Goal: Task Accomplishment & Management: Manage account settings

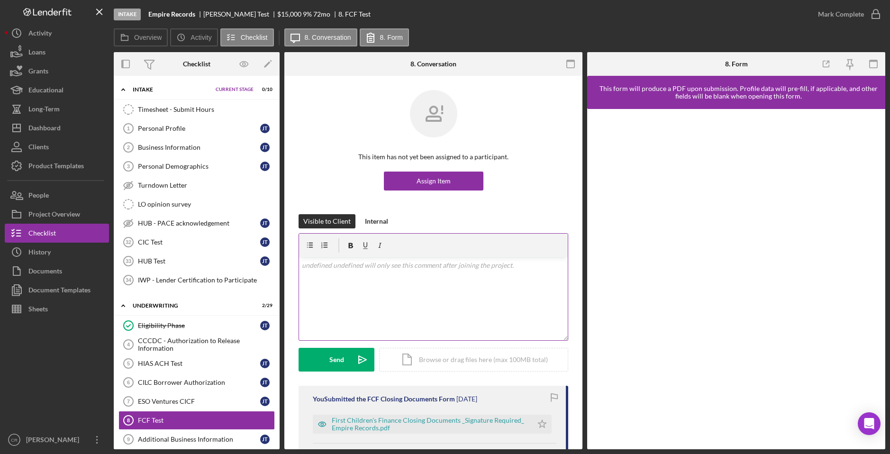
scroll to position [243, 0]
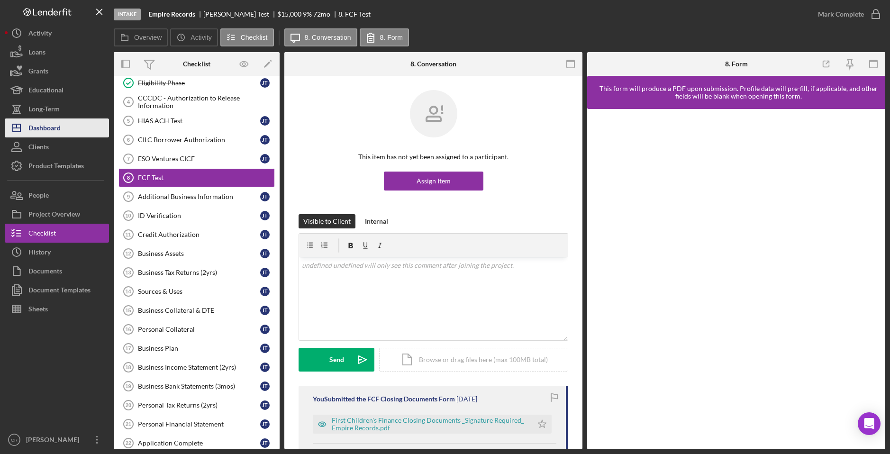
click at [51, 127] on div "Dashboard" at bounding box center [44, 128] width 32 height 21
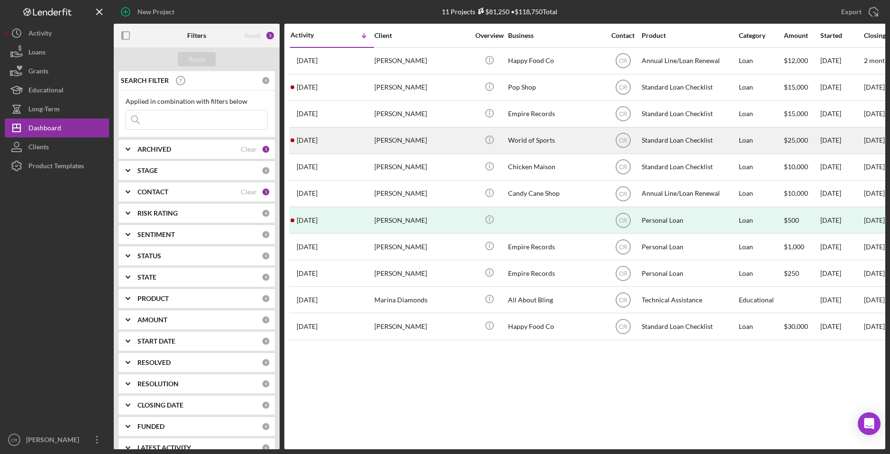
click at [411, 143] on div "[PERSON_NAME]" at bounding box center [421, 140] width 95 height 25
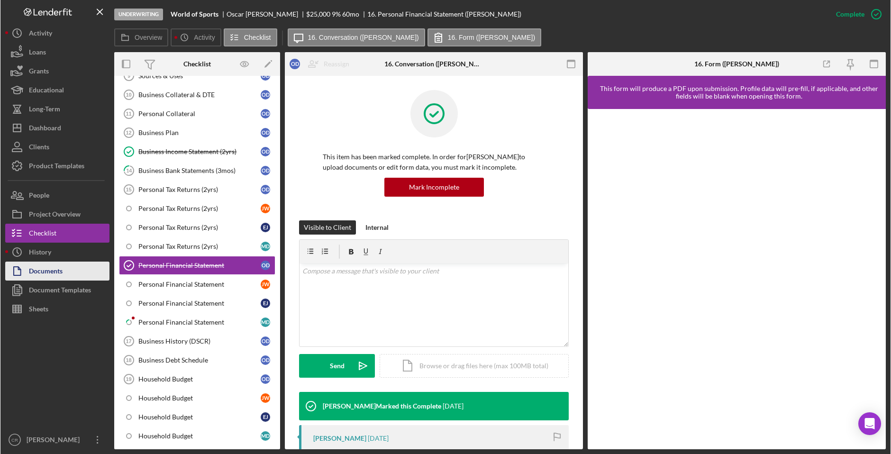
scroll to position [287, 0]
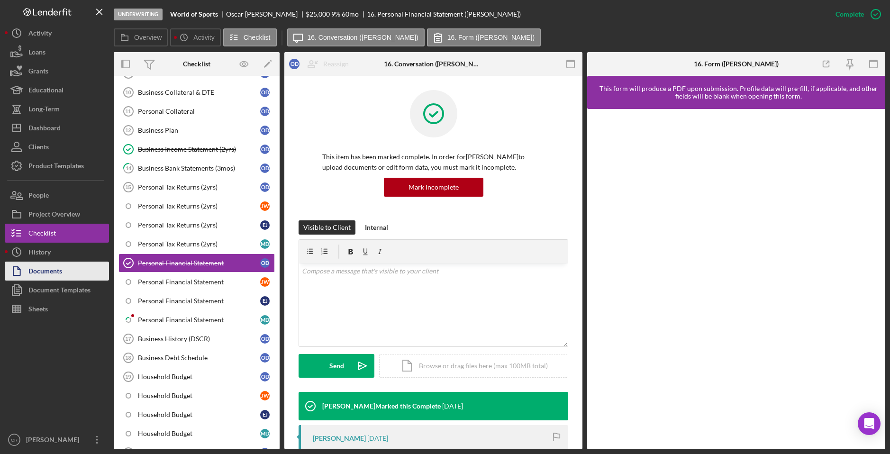
click at [52, 274] on div "Documents" at bounding box center [45, 272] width 34 height 21
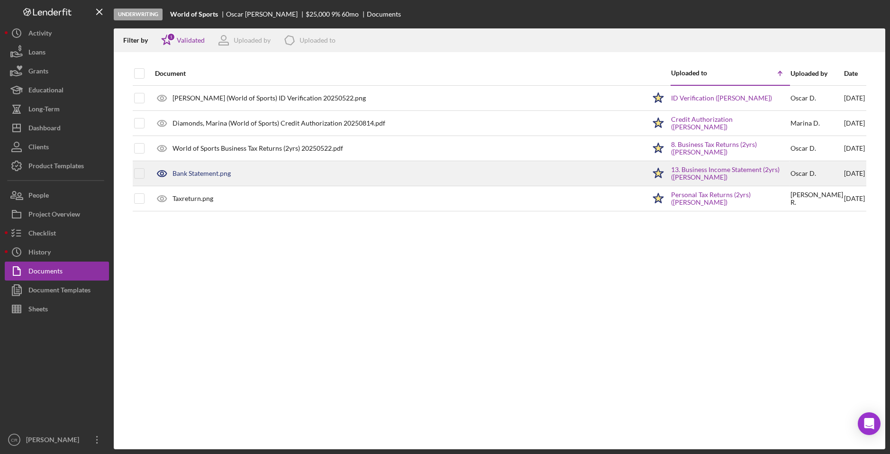
click at [200, 171] on div "Bank Statement.png" at bounding box center [202, 174] width 58 height 8
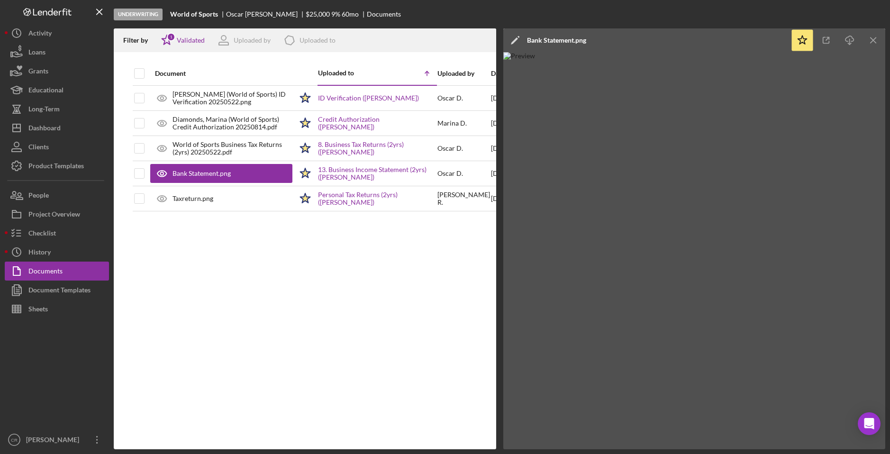
click at [514, 41] on polygon at bounding box center [514, 40] width 7 height 7
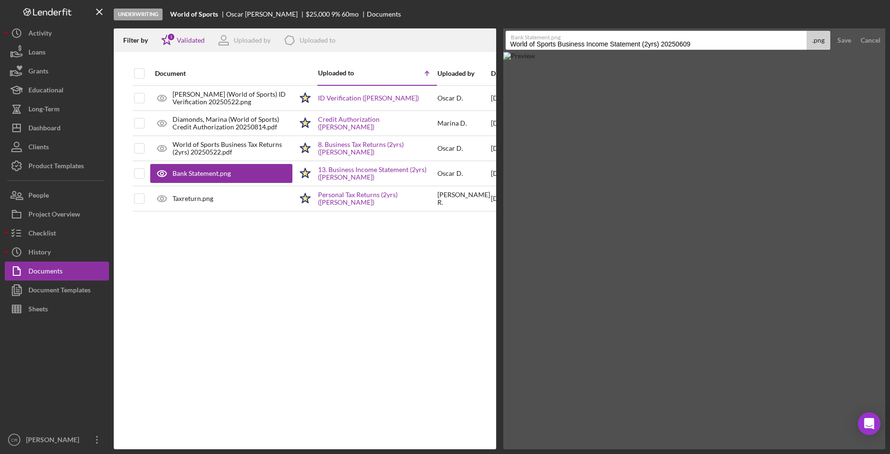
drag, startPoint x: 701, startPoint y: 43, endPoint x: 497, endPoint y: 41, distance: 204.3
click at [497, 41] on div "Filter by Icon/Star 1 Validated Uploaded by Icon/Product Uploaded to Document U…" at bounding box center [500, 238] width 772 height 421
type input "this is a bank statement"
click at [833, 31] on button "Save" at bounding box center [844, 40] width 23 height 19
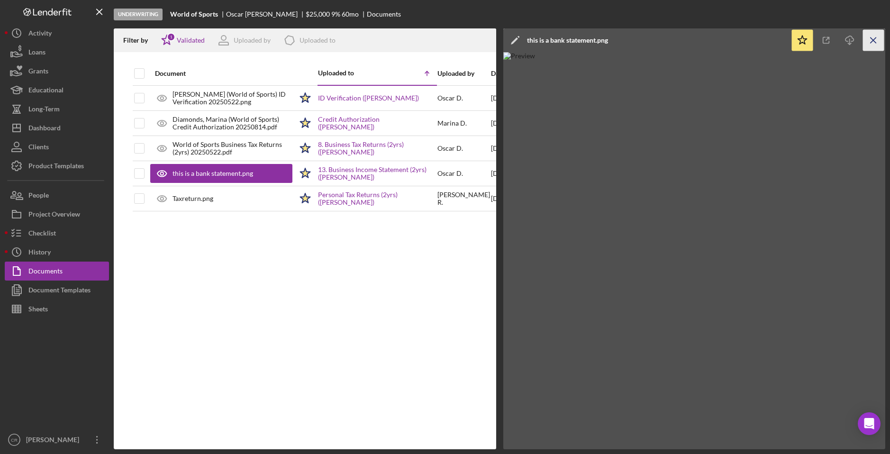
click at [872, 40] on line "button" at bounding box center [873, 39] width 5 height 5
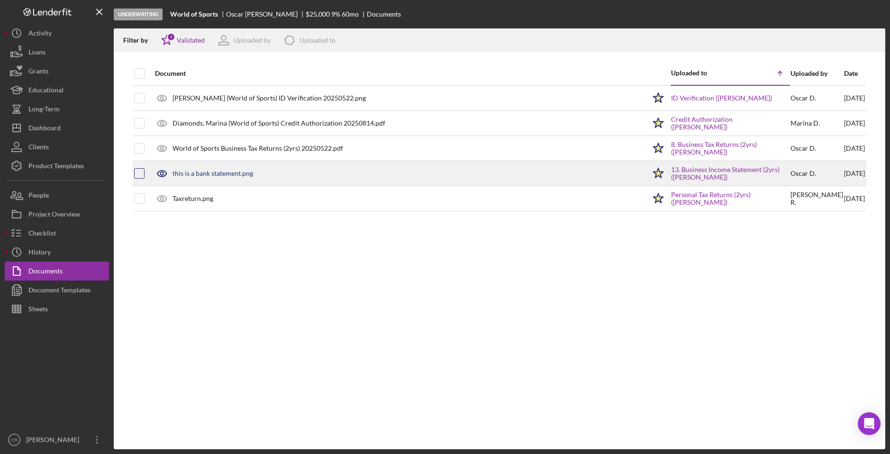
click at [135, 173] on input "checkbox" at bounding box center [139, 173] width 9 height 9
checkbox input "true"
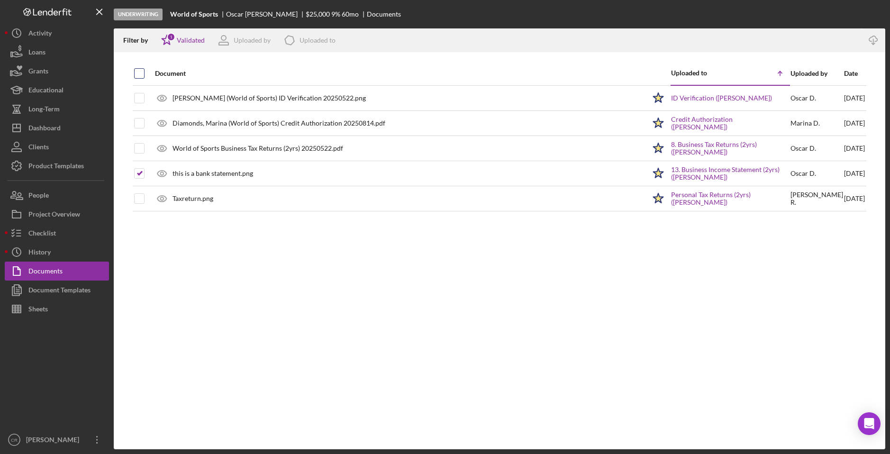
click at [138, 73] on input "checkbox" at bounding box center [139, 73] width 9 height 9
checkbox input "true"
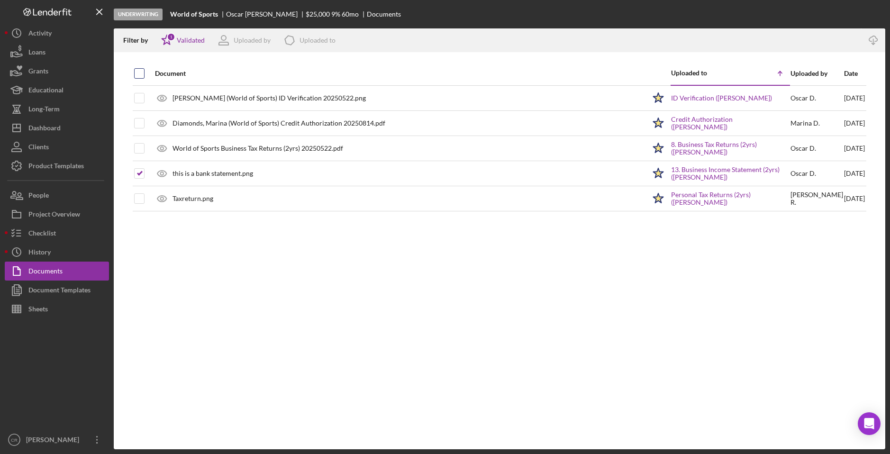
checkbox input "true"
click at [875, 38] on icon "Icon/Download" at bounding box center [873, 40] width 21 height 21
click at [62, 132] on button "Icon/Dashboard Dashboard" at bounding box center [57, 127] width 104 height 19
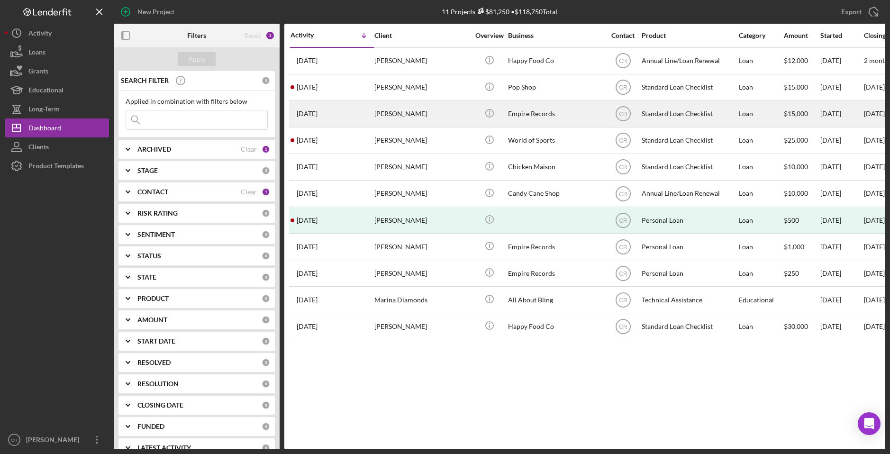
click at [425, 114] on div "[PERSON_NAME]" at bounding box center [421, 113] width 95 height 25
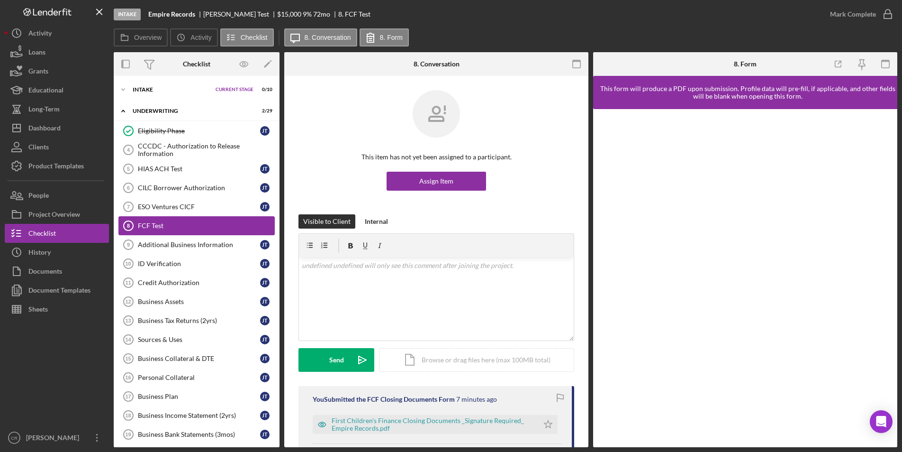
click at [159, 231] on link "FCF Test 8 FCF Test" at bounding box center [196, 225] width 156 height 19
click at [164, 241] on div "Additional Business Information" at bounding box center [199, 245] width 122 height 8
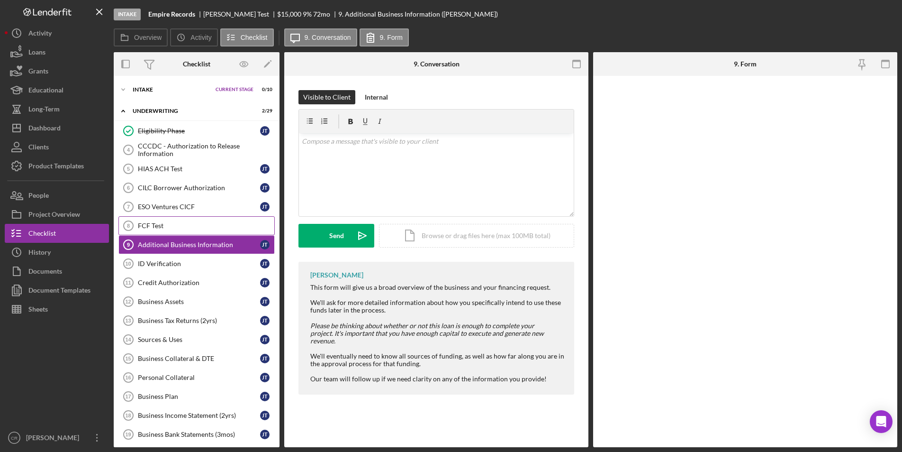
click at [171, 219] on link "FCF Test 8 FCF Test" at bounding box center [196, 225] width 156 height 19
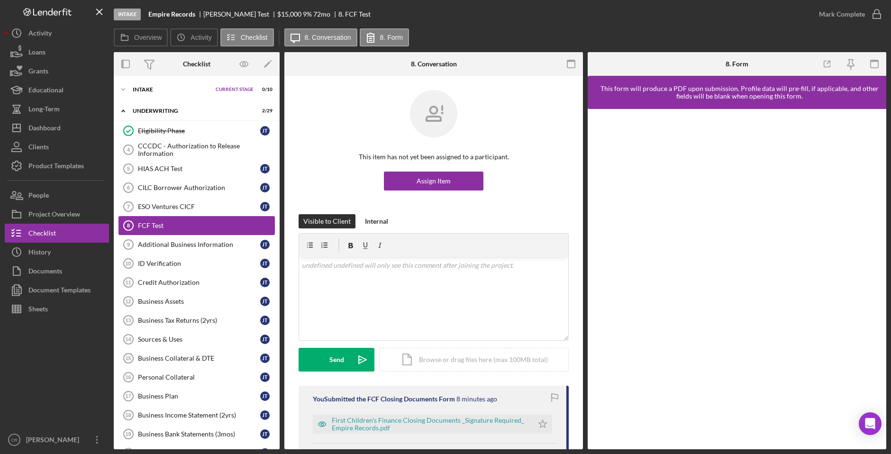
click at [186, 221] on link "FCF Test 8 FCF Test" at bounding box center [196, 225] width 156 height 19
click at [187, 244] on div "Additional Business Information" at bounding box center [199, 245] width 122 height 8
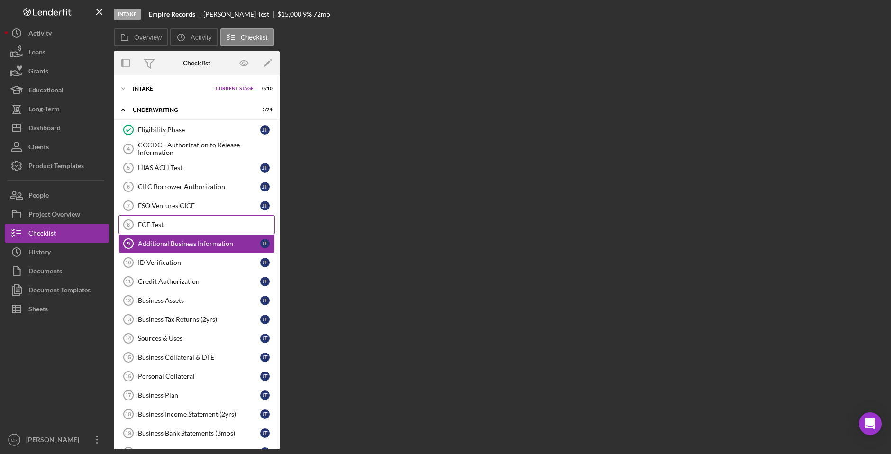
click at [189, 225] on div "FCF Test" at bounding box center [206, 225] width 136 height 8
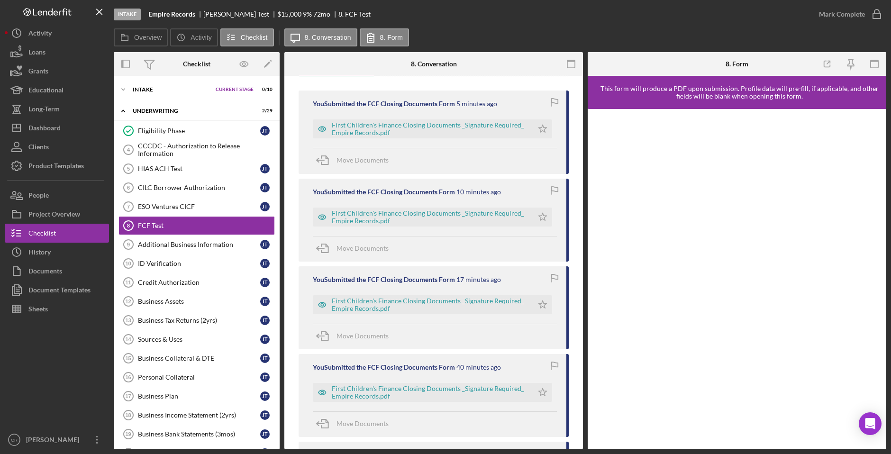
scroll to position [305, 0]
